Goal: Task Accomplishment & Management: Manage account settings

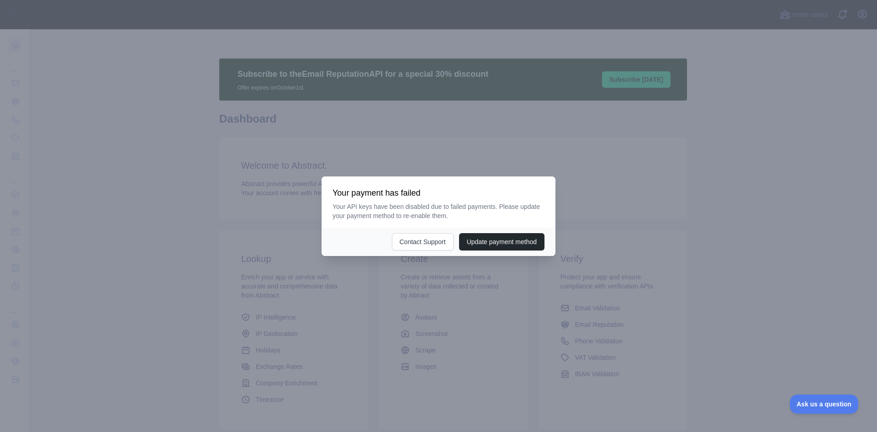
drag, startPoint x: 0, startPoint y: 0, endPoint x: 491, endPoint y: 127, distance: 507.5
click at [491, 127] on div at bounding box center [438, 216] width 877 height 432
click at [530, 147] on div at bounding box center [438, 216] width 877 height 432
click at [339, 117] on div at bounding box center [438, 216] width 877 height 432
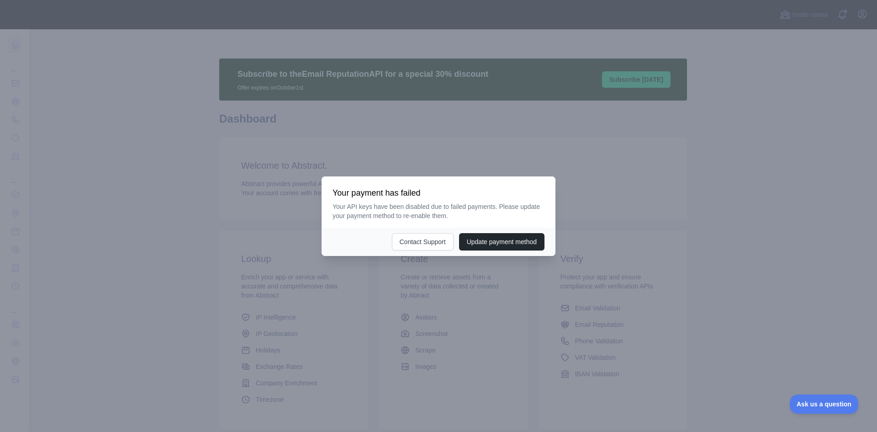
click at [339, 117] on div at bounding box center [438, 216] width 877 height 432
click at [485, 242] on button "Update payment method" at bounding box center [501, 241] width 85 height 17
click at [436, 243] on button "Contact Support" at bounding box center [423, 241] width 62 height 17
click at [411, 234] on button "Contact Support" at bounding box center [423, 241] width 62 height 17
click at [436, 238] on button "Contact Support" at bounding box center [423, 241] width 62 height 17
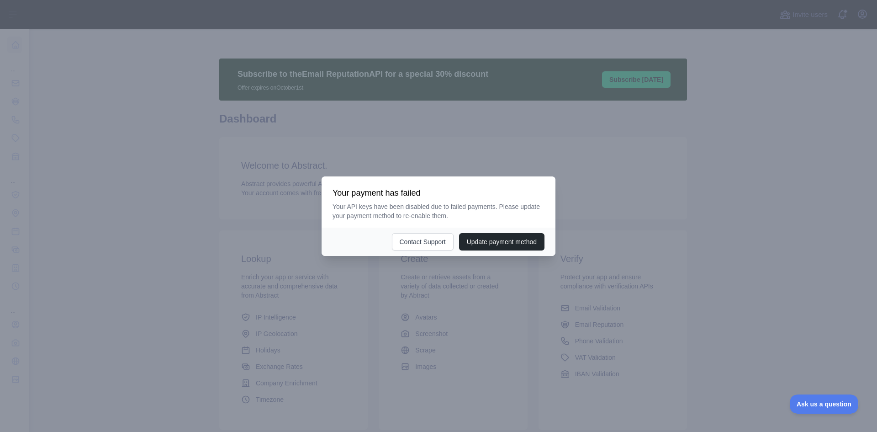
click at [518, 141] on div at bounding box center [438, 216] width 877 height 432
click at [548, 95] on div at bounding box center [438, 216] width 877 height 432
